Goal: Check status: Check status

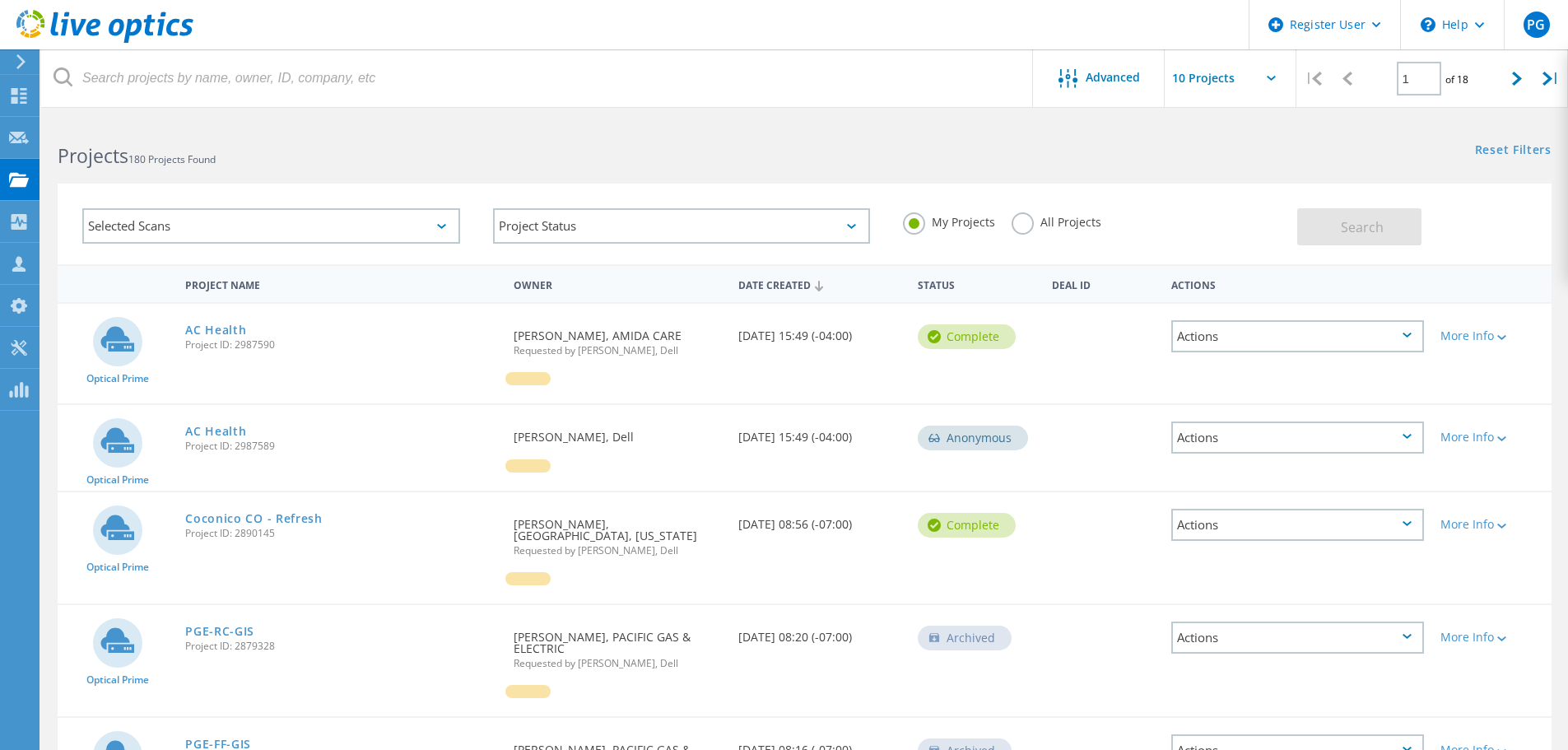
drag, startPoint x: 1054, startPoint y: 223, endPoint x: 1047, endPoint y: 214, distance: 11.4
click at [1052, 220] on label "All Projects" at bounding box center [1056, 220] width 90 height 16
click at [0, 0] on input "All Projects" at bounding box center [0, 0] width 0 height 0
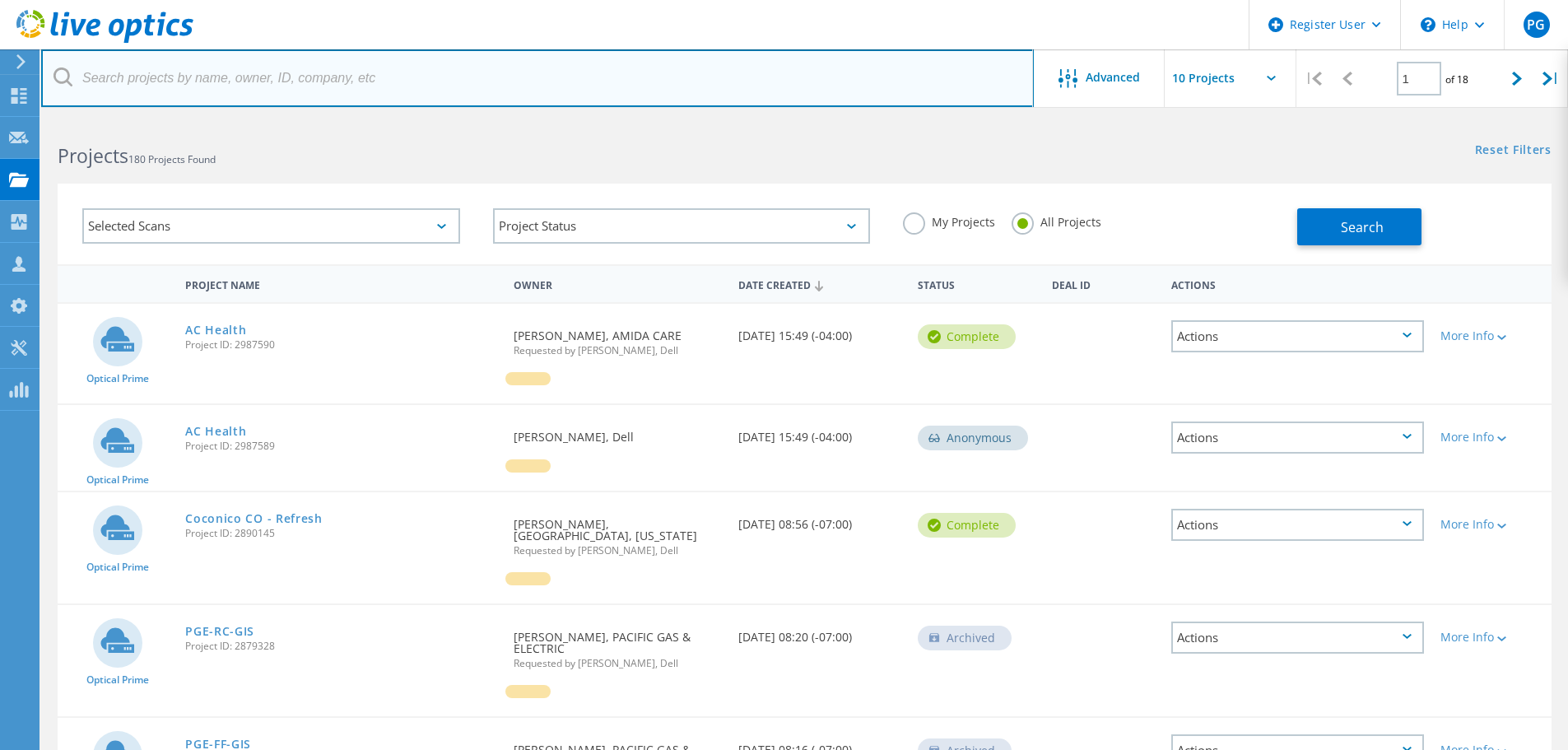
click at [738, 64] on input "text" at bounding box center [538, 78] width 993 height 57
paste input "2960763"
type input "2960763"
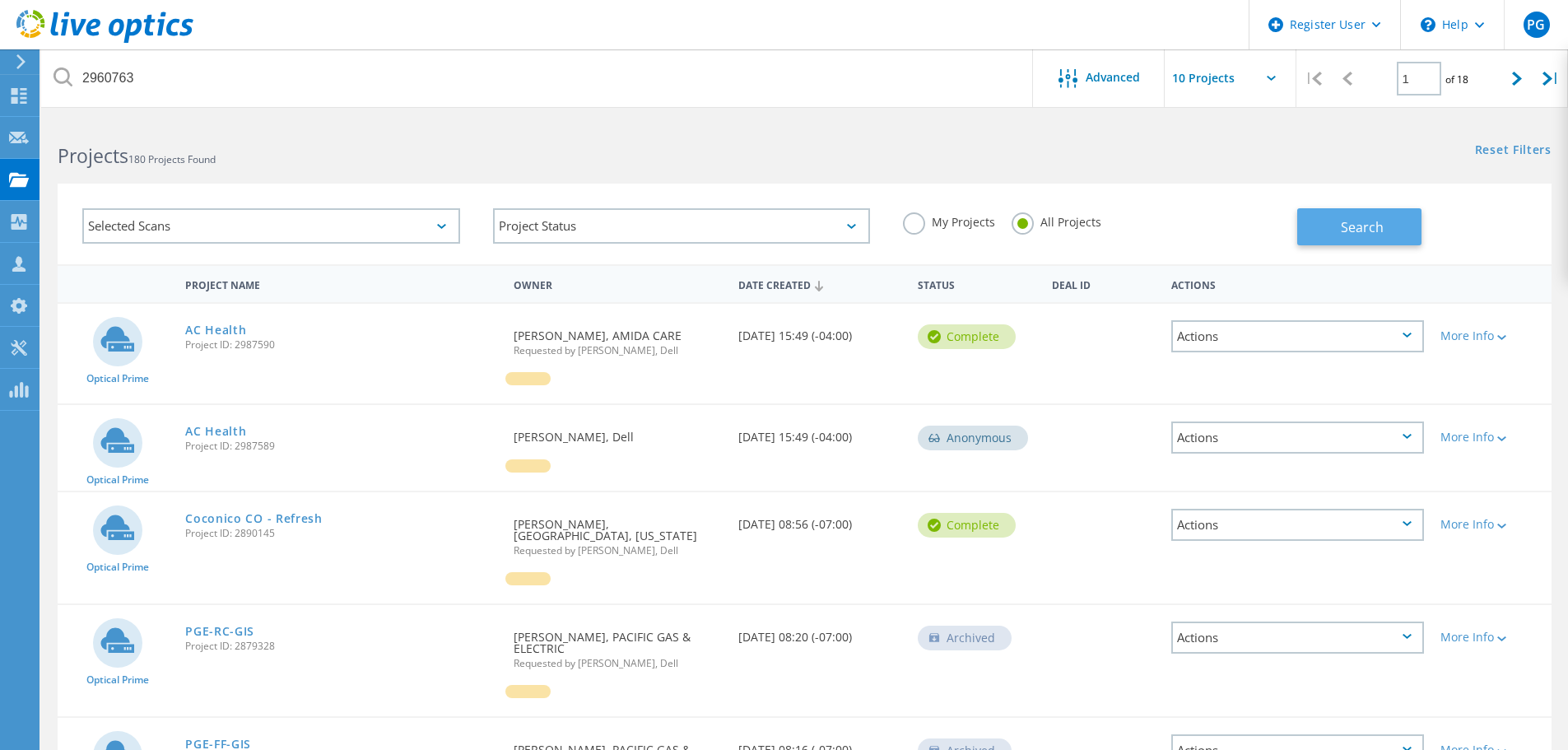
click at [1362, 229] on span "Search" at bounding box center [1362, 227] width 43 height 18
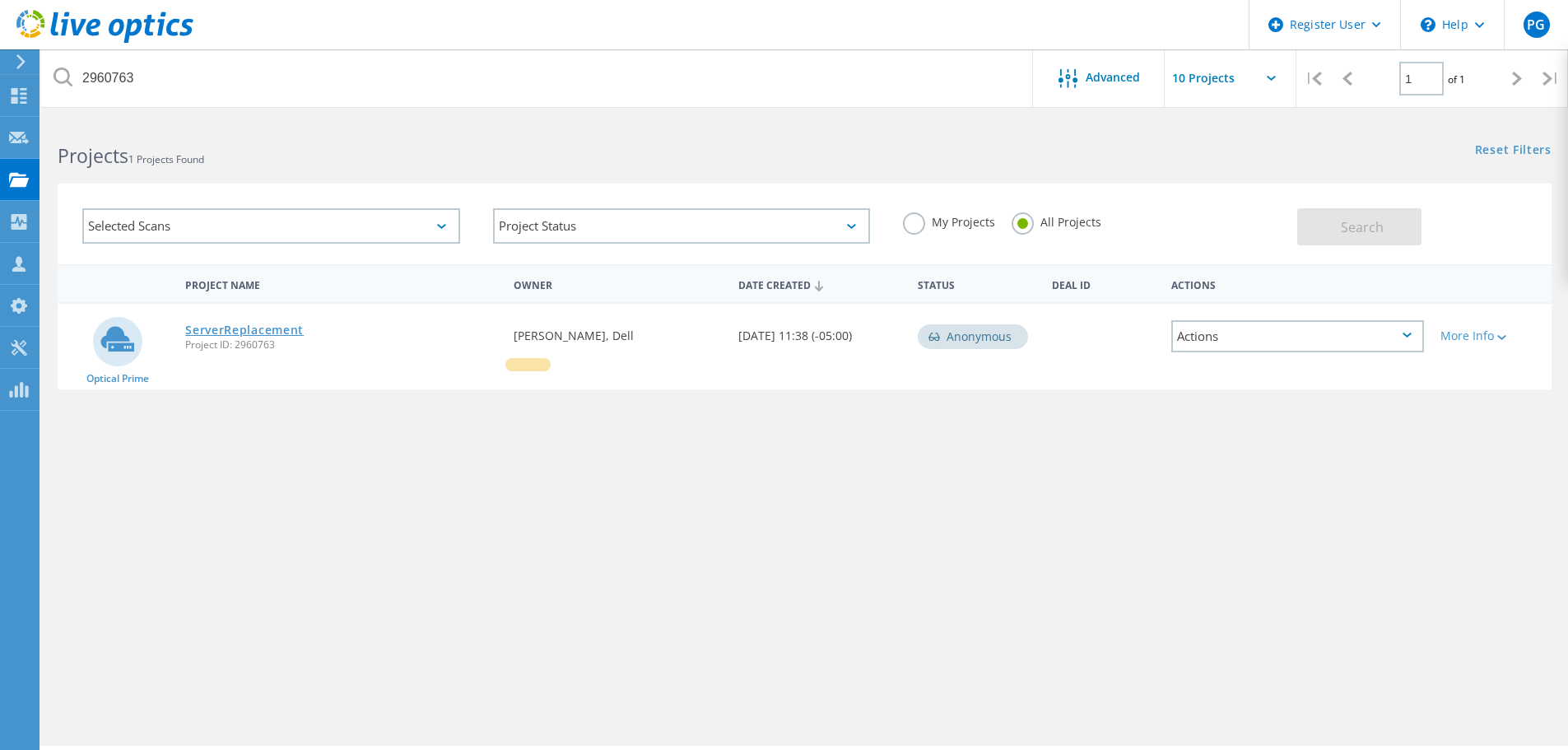
click at [289, 330] on link "ServerReplacement" at bounding box center [244, 330] width 118 height 11
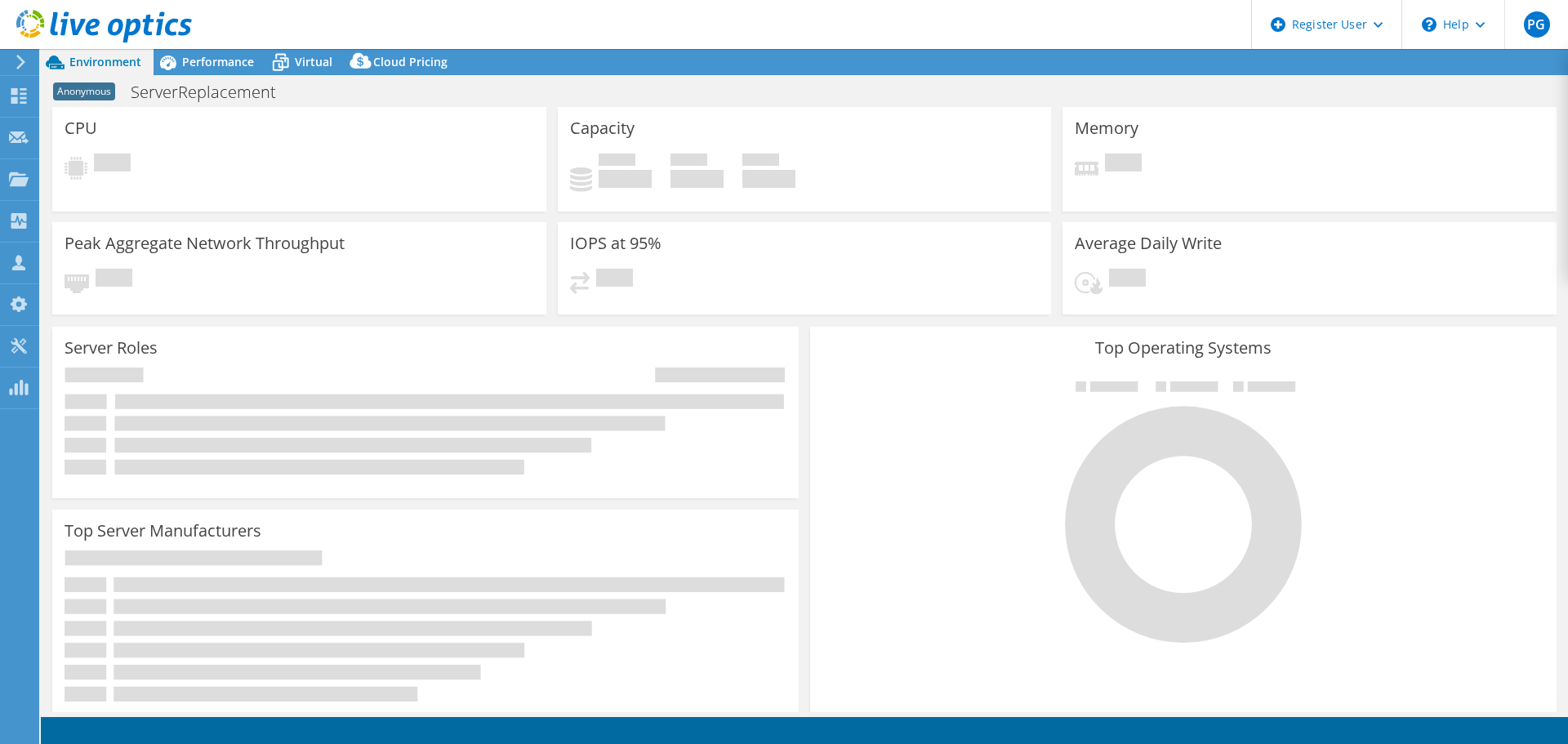
select select "USEast"
select select "USD"
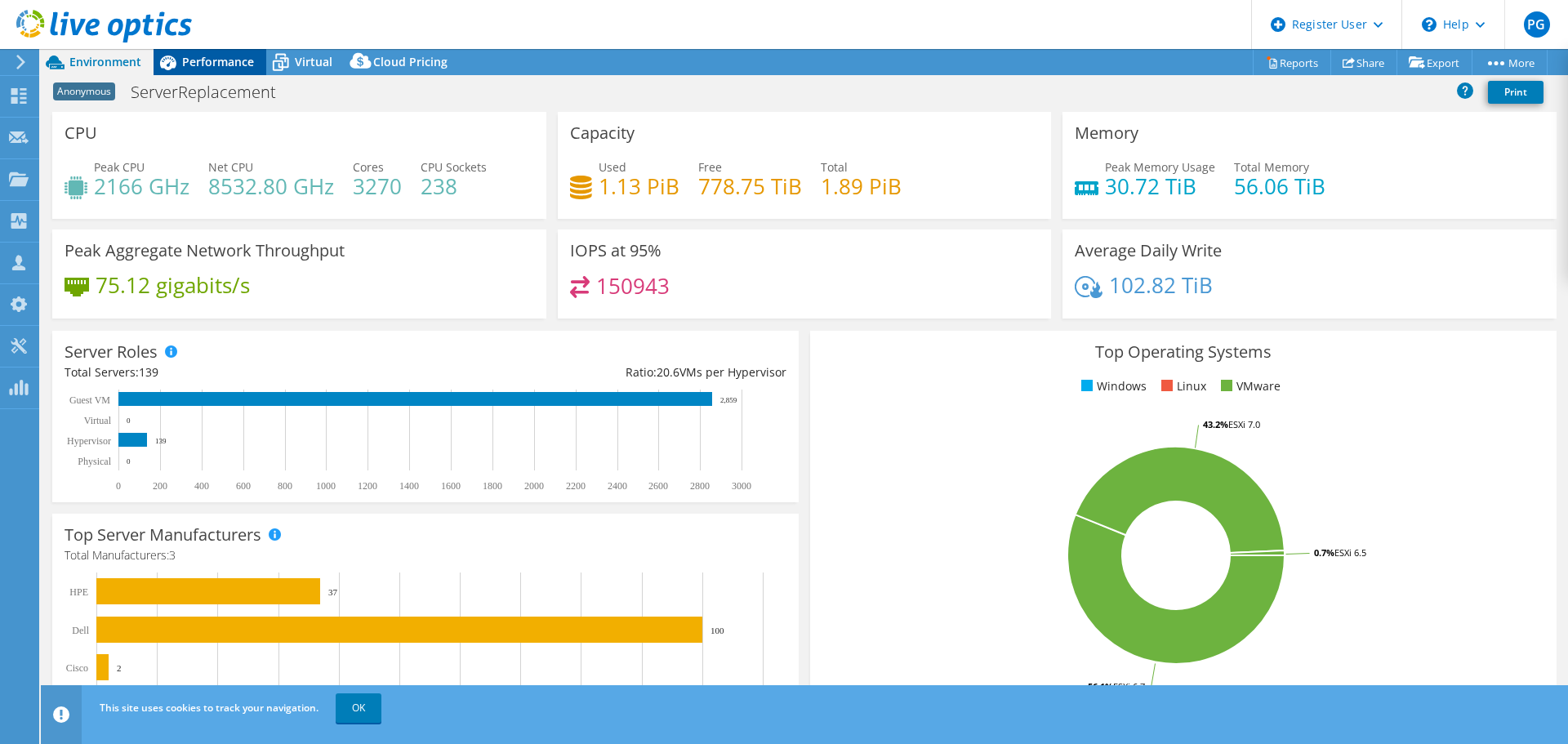
click at [241, 66] on span "Performance" at bounding box center [218, 61] width 72 height 16
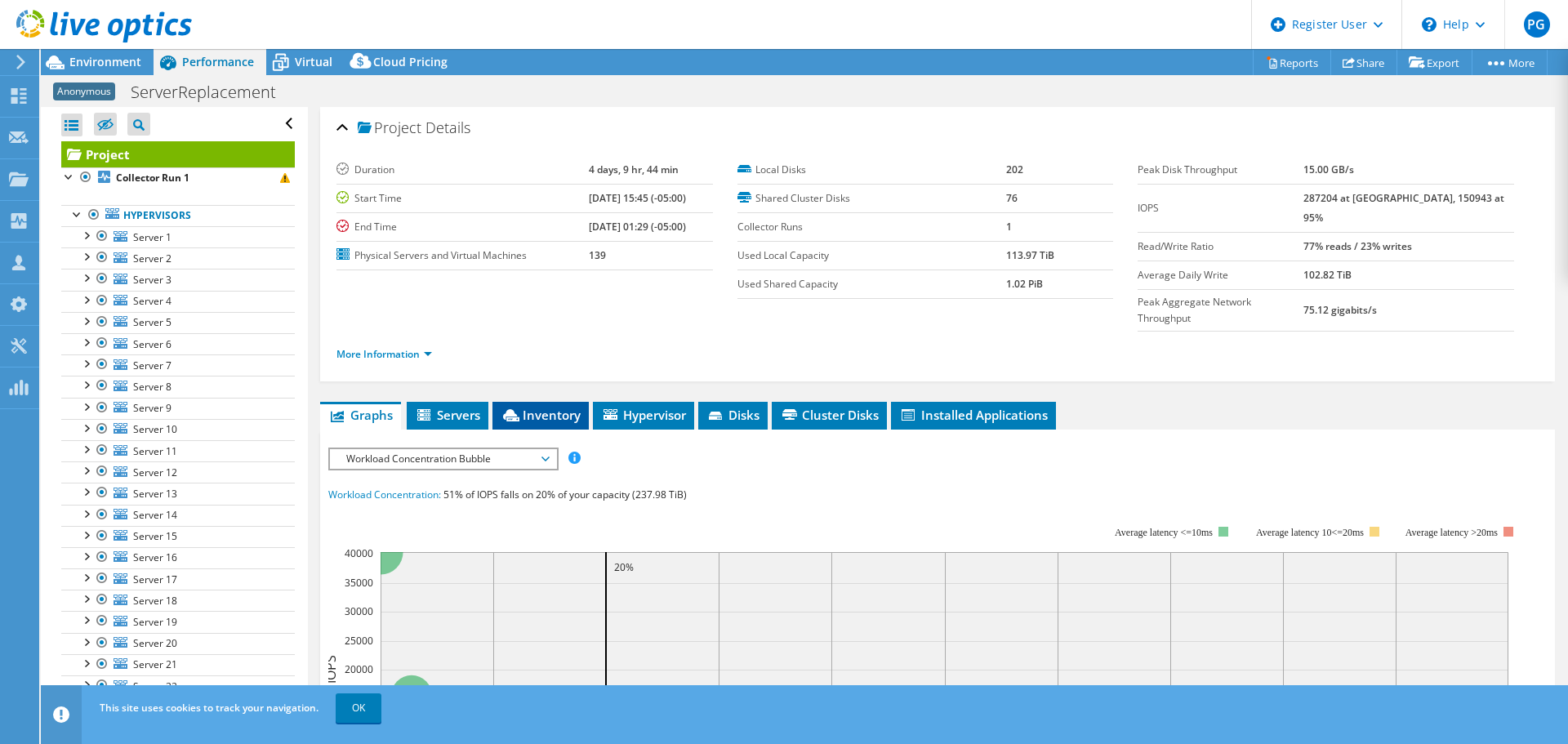
click at [542, 406] on span "Inventory" at bounding box center [540, 415] width 80 height 17
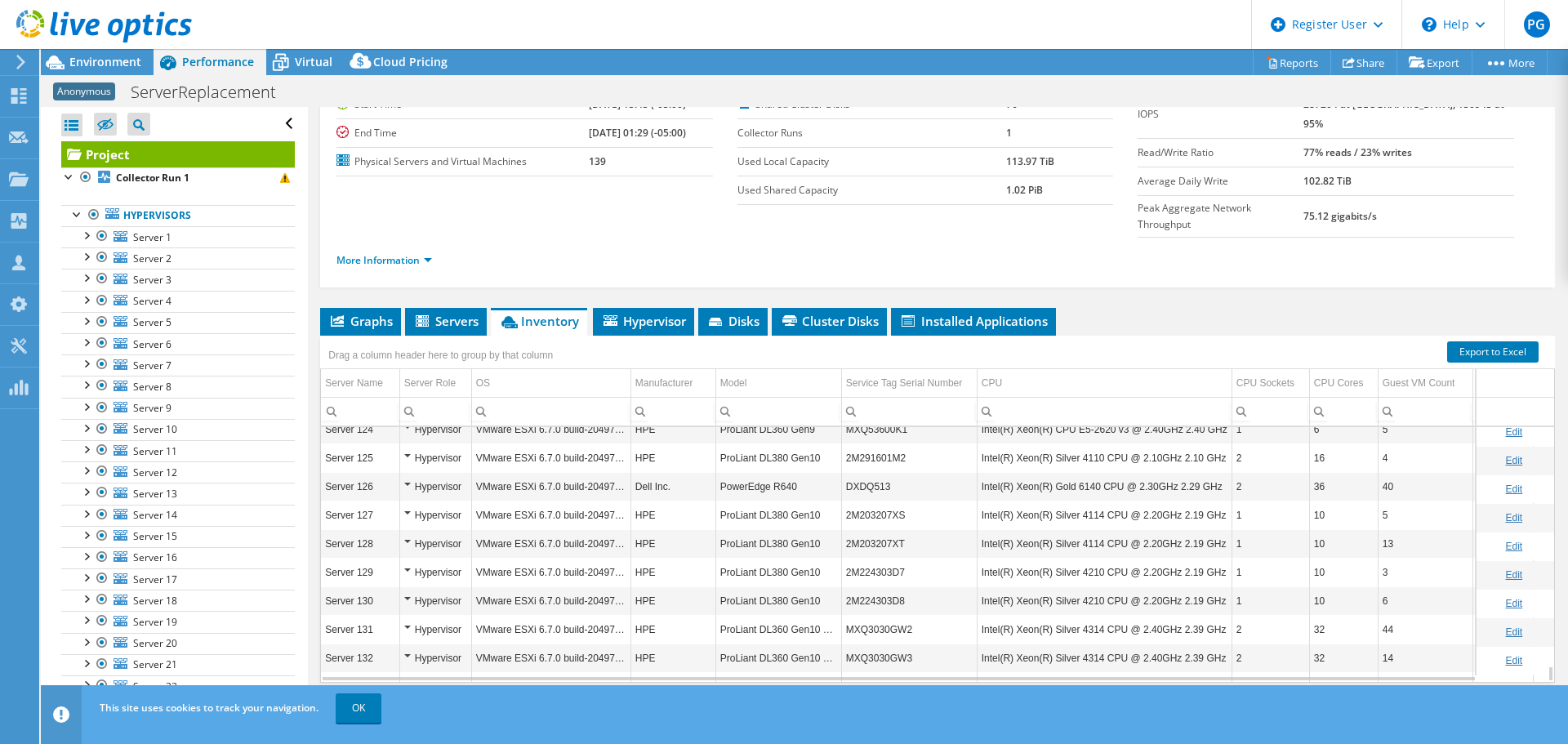
scroll to position [3726, 0]
